Goal: Find specific page/section: Find specific page/section

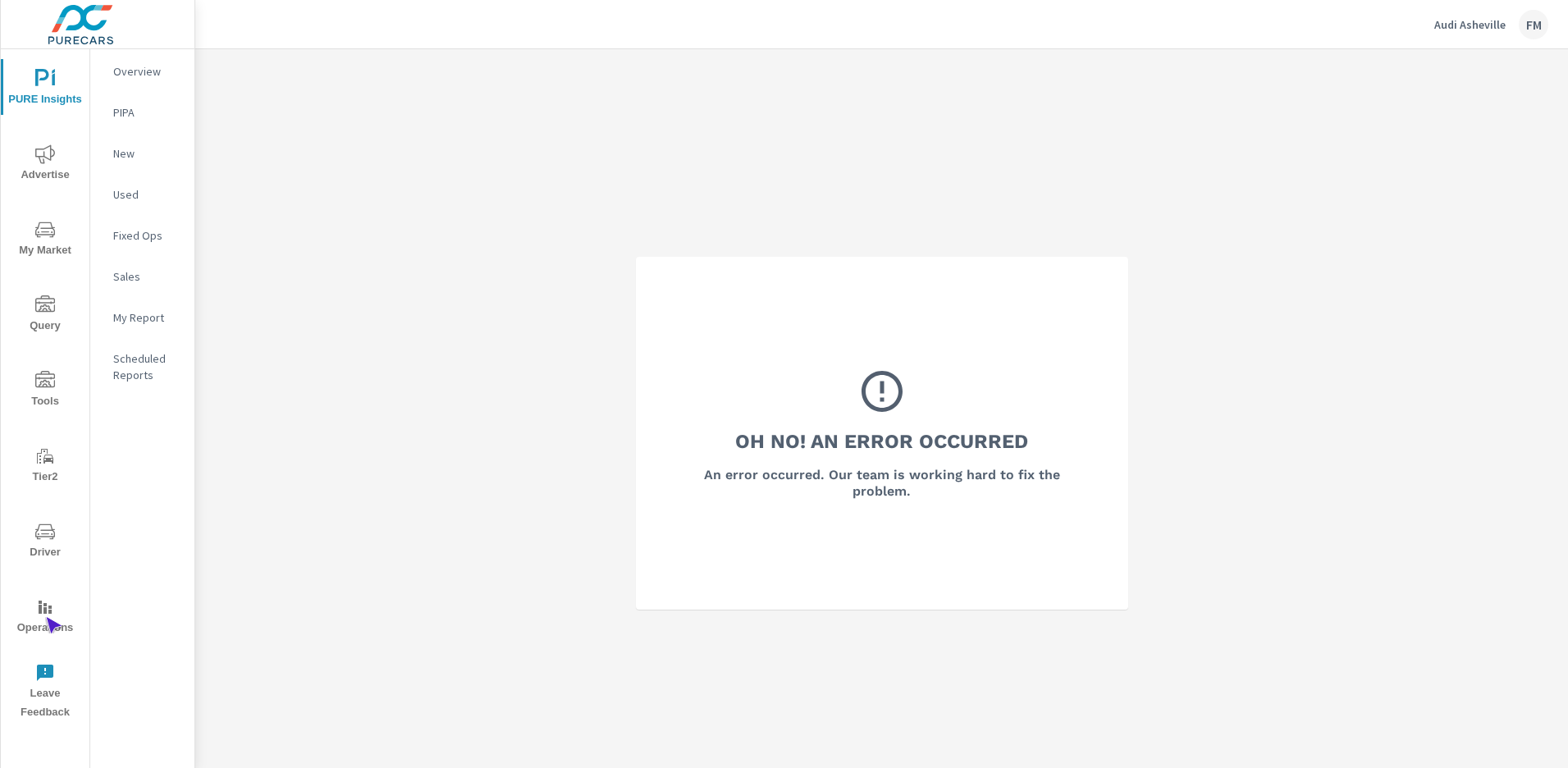
click at [46, 617] on span "Operations" at bounding box center [45, 616] width 79 height 40
